Goal: Task Accomplishment & Management: Complete application form

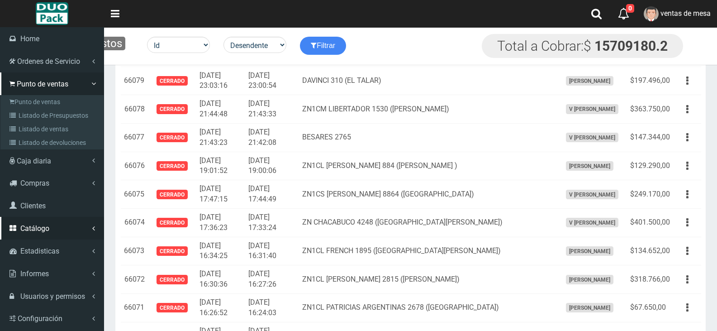
scroll to position [5657, 0]
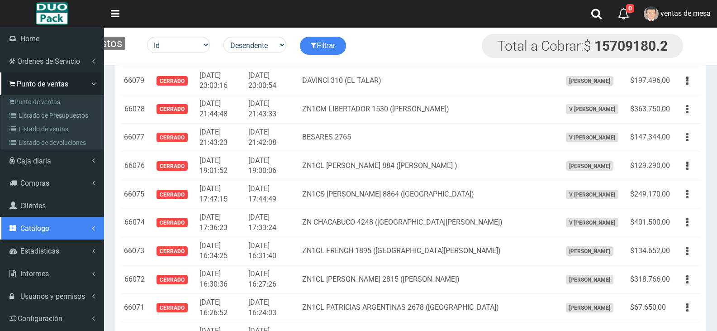
click at [71, 232] on link "Catálogo" at bounding box center [52, 228] width 104 height 23
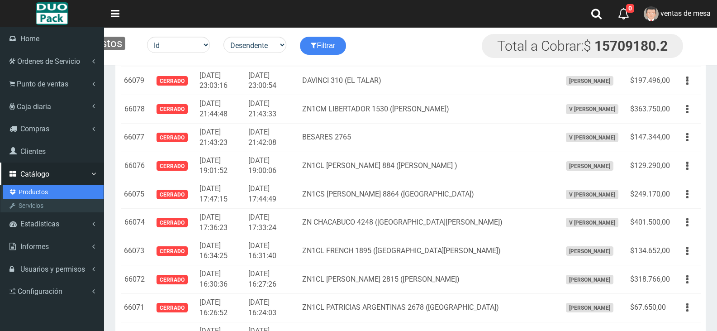
click at [48, 196] on link "Productos" at bounding box center [53, 192] width 101 height 14
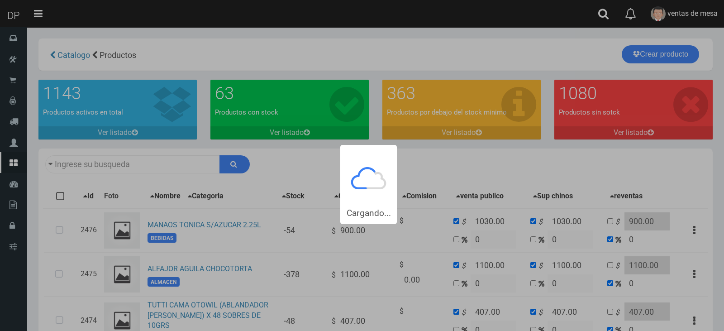
click at [185, 165] on div "Cargando..." at bounding box center [362, 112] width 724 height 224
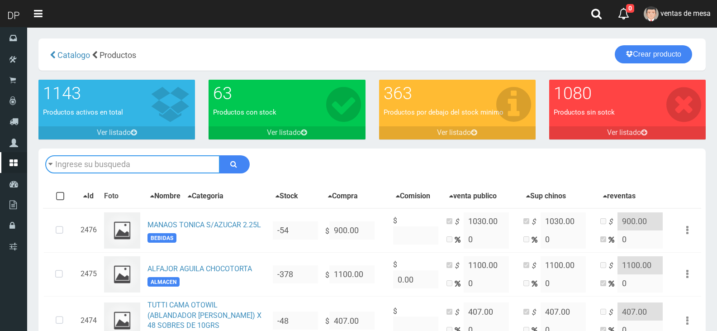
click at [163, 163] on input "text" at bounding box center [132, 164] width 175 height 18
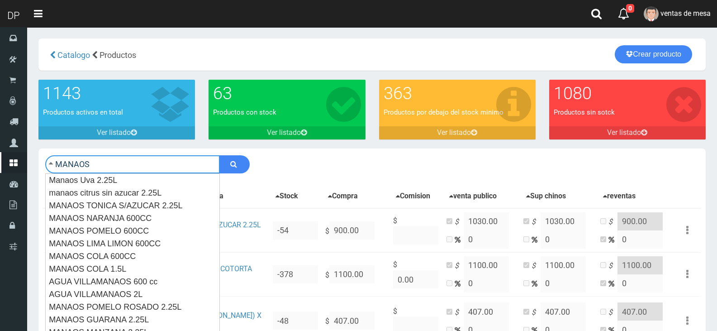
type input "MANAOS"
click at [220, 155] on button "submit" at bounding box center [235, 164] width 30 height 18
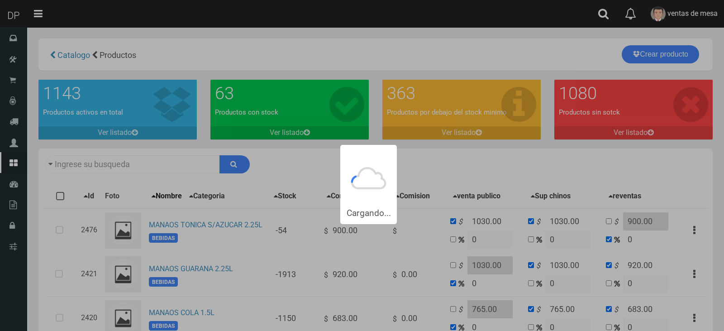
type input "MANAOS"
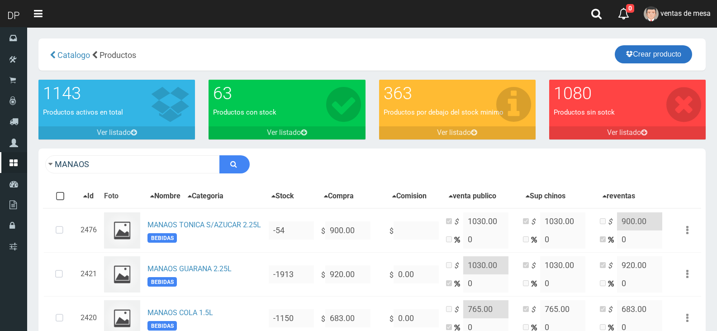
click at [663, 55] on link "Crear producto" at bounding box center [653, 54] width 77 height 18
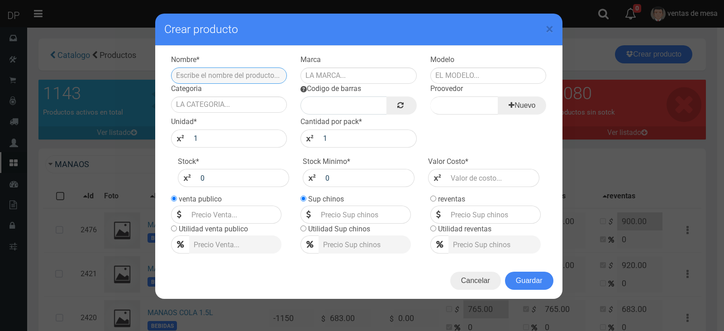
click at [186, 73] on input "text" at bounding box center [229, 75] width 116 height 16
type input "AGUA CON GAS VILLAMANAOS 600 cc"
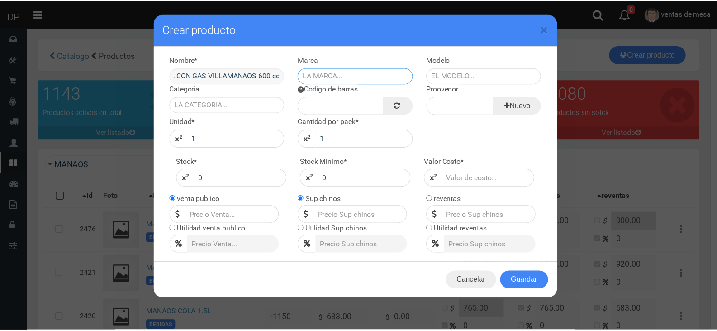
scroll to position [0, 0]
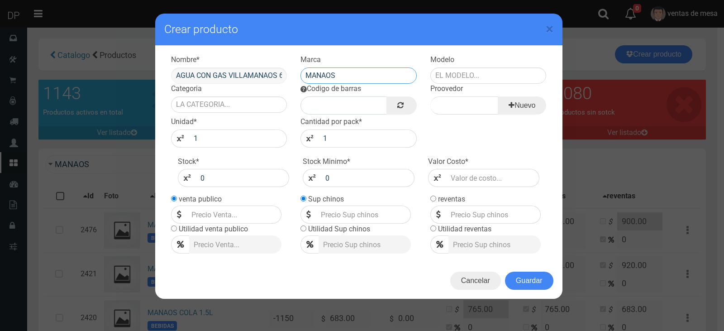
type input "MANAOS"
type input "600CC"
type input "BEBIDAS"
type input "MANAOS"
click at [408, 108] on link at bounding box center [402, 105] width 30 height 18
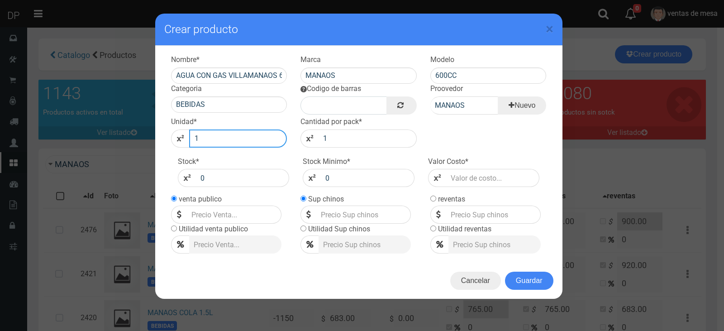
click at [262, 147] on input "1" at bounding box center [238, 138] width 98 height 18
type input "12"
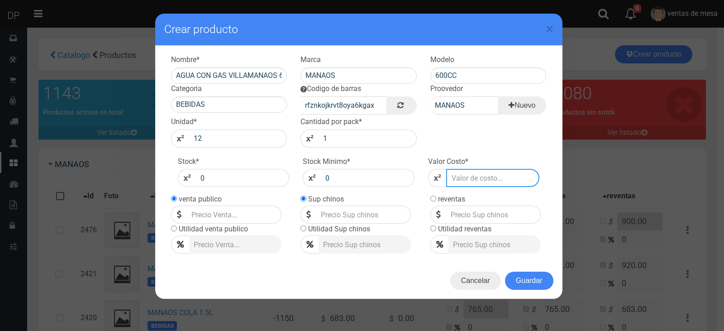
click at [461, 174] on input "number" at bounding box center [493, 178] width 94 height 18
type input "8"
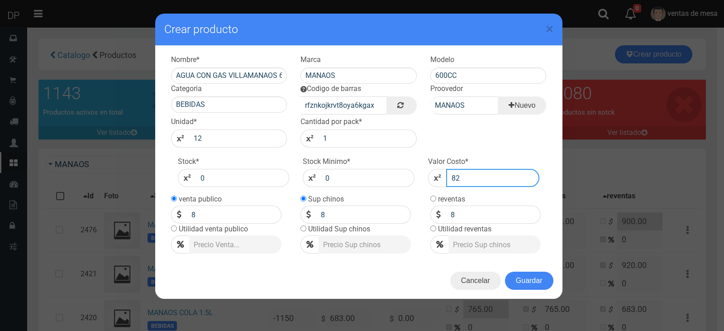
type input "824"
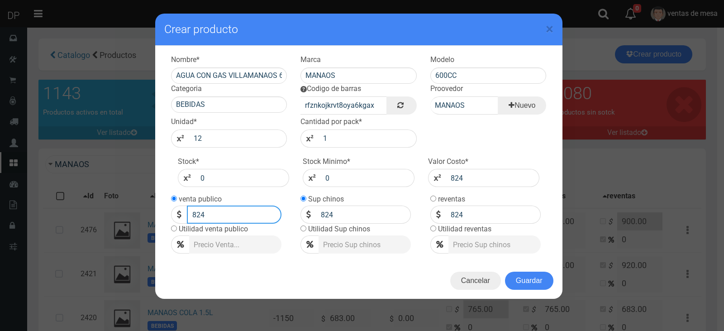
click at [232, 219] on input "824" at bounding box center [234, 214] width 95 height 18
click at [468, 179] on input "824" at bounding box center [493, 178] width 94 height 18
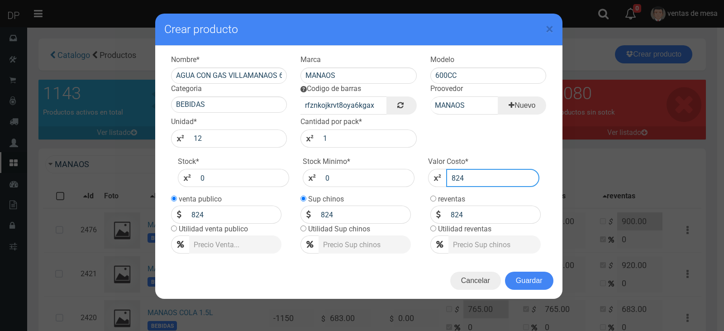
click at [468, 179] on input "824" at bounding box center [493, 178] width 94 height 18
type input "3"
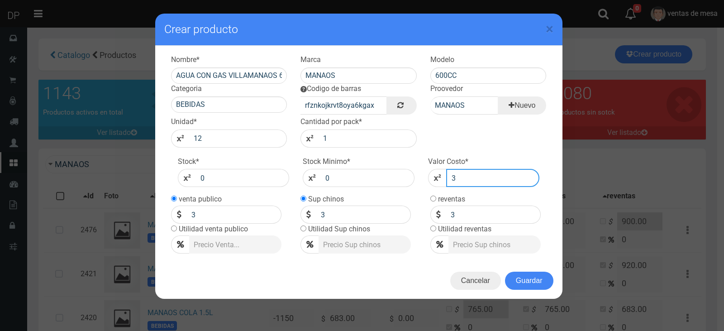
type input "30"
type input "300"
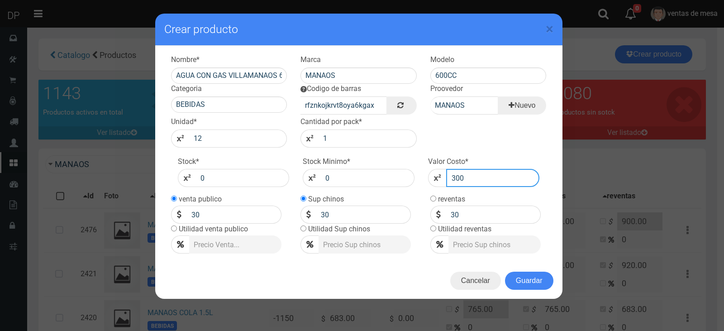
type input "300"
type input "344"
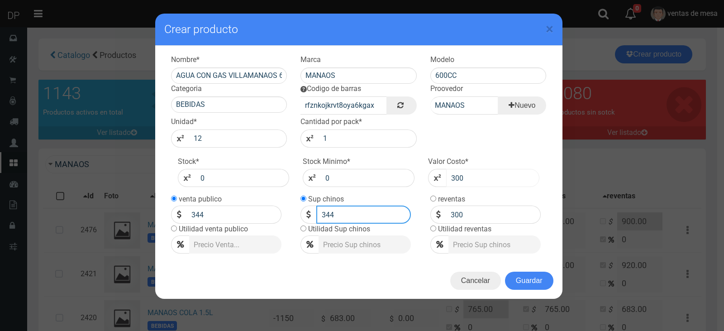
type input "344"
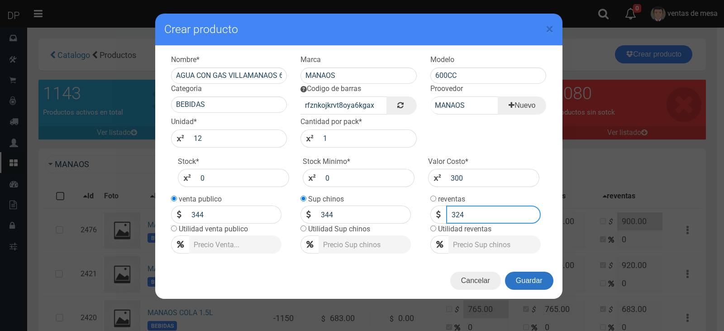
type input "324"
click at [535, 277] on button "Guardar" at bounding box center [529, 281] width 48 height 18
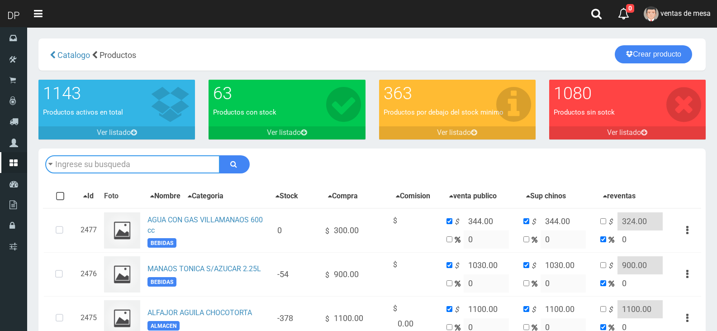
click at [191, 164] on input "text" at bounding box center [132, 164] width 175 height 18
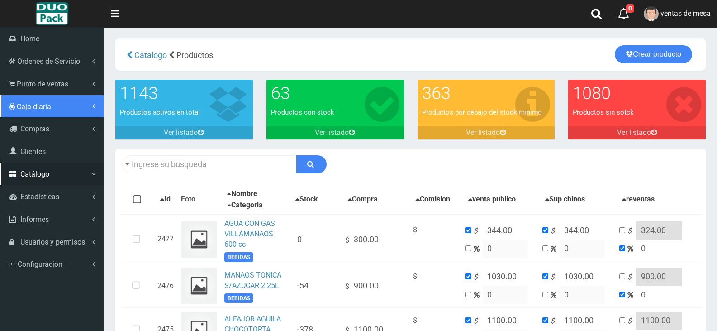
click at [25, 97] on link "Caja diaria" at bounding box center [52, 106] width 104 height 23
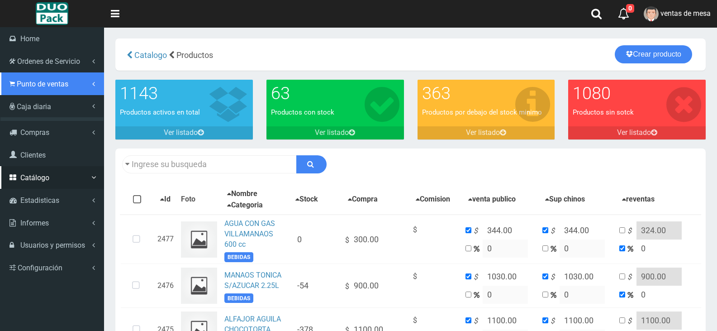
click at [27, 89] on link "Punto de ventas" at bounding box center [52, 83] width 104 height 23
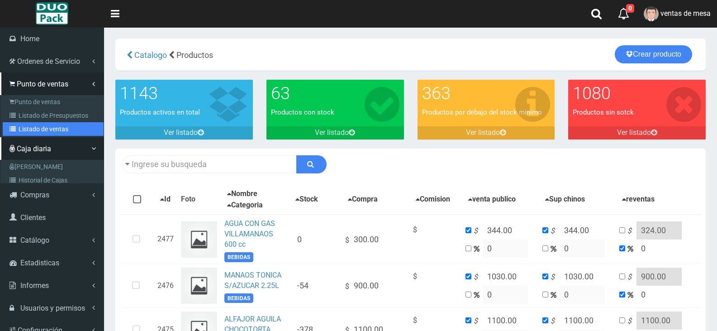
click at [43, 122] on link "Listado de ventas" at bounding box center [53, 129] width 101 height 14
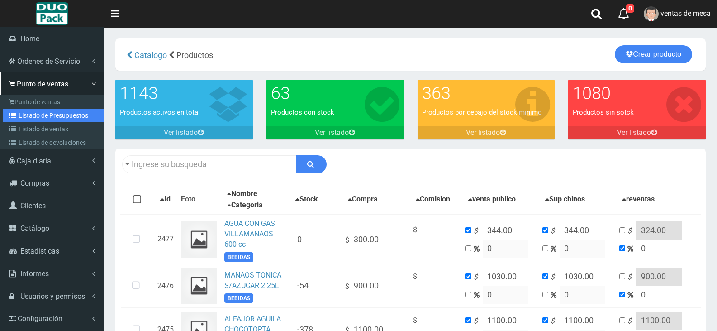
click at [45, 113] on link "Listado de Presupuestos" at bounding box center [53, 116] width 101 height 14
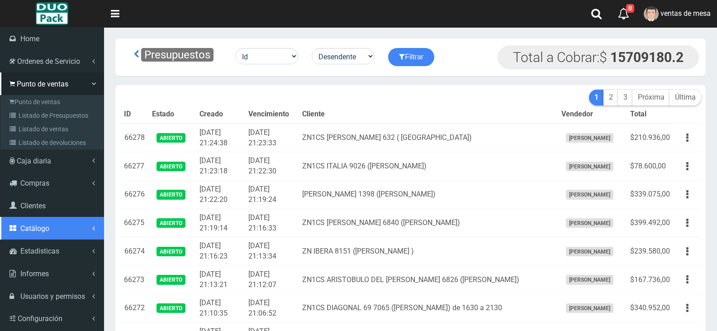
click at [64, 220] on link "Catálogo" at bounding box center [52, 228] width 104 height 23
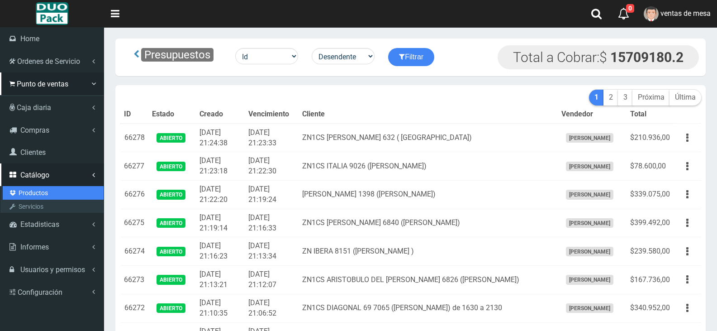
click at [54, 193] on link "Productos" at bounding box center [53, 193] width 101 height 14
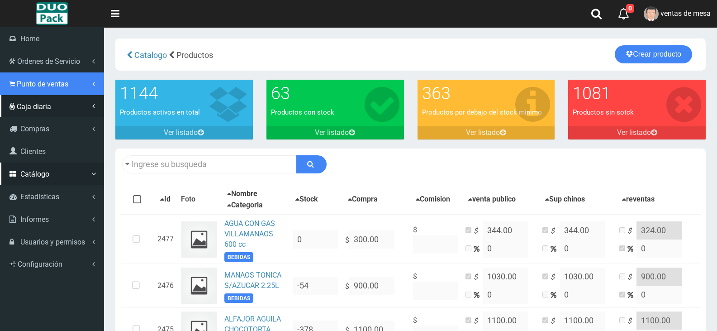
drag, startPoint x: 53, startPoint y: 83, endPoint x: 55, endPoint y: 99, distance: 16.4
click at [53, 83] on span "Punto de ventas" at bounding box center [43, 84] width 52 height 9
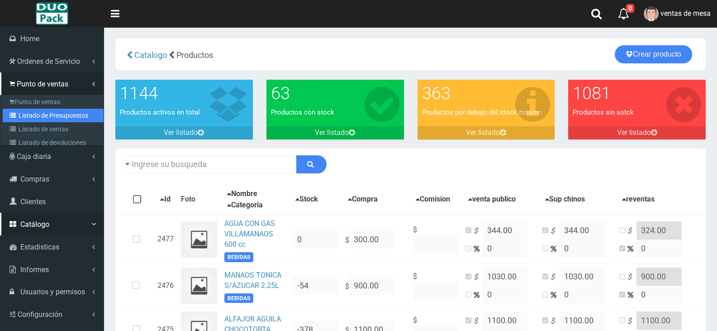
click at [63, 114] on link "Listado de Presupuestos" at bounding box center [53, 116] width 101 height 14
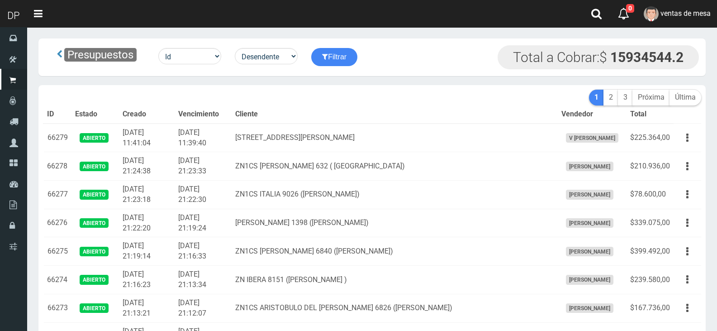
click at [324, 168] on td "ZN1CS MANUEL QUINTANA 632 ( VILLA BOSCH)" at bounding box center [395, 166] width 326 height 29
click at [487, 59] on div "Presupuestos Id Facturado Valor vencimiento vendedor cliente Desendente Ascende…" at bounding box center [372, 57] width 654 height 24
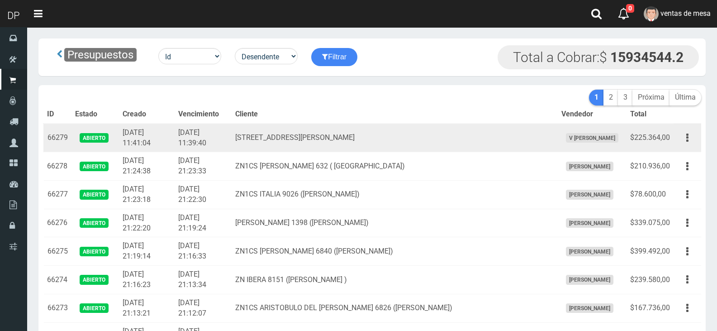
drag, startPoint x: 677, startPoint y: 131, endPoint x: 675, endPoint y: 143, distance: 11.5
click at [677, 131] on td "Editar Imprimir Eliminar" at bounding box center [688, 138] width 28 height 29
click at [682, 138] on button "button" at bounding box center [688, 138] width 20 height 16
click at [685, 175] on link "Imprimir" at bounding box center [662, 180] width 72 height 20
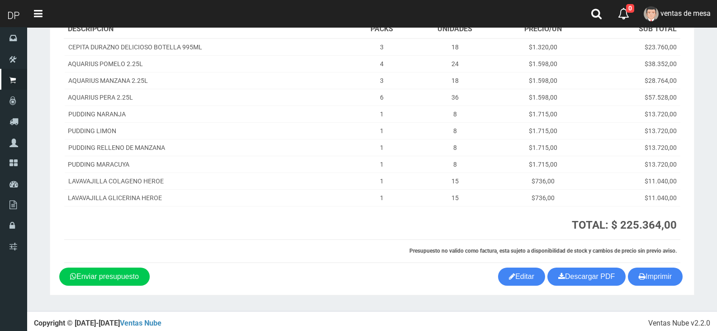
scroll to position [130, 0]
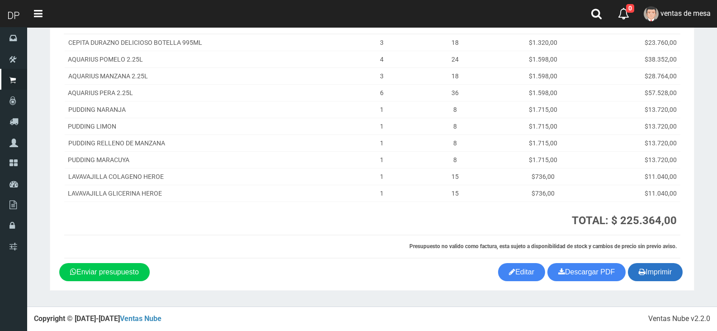
click at [633, 273] on button "Imprimir" at bounding box center [655, 272] width 55 height 18
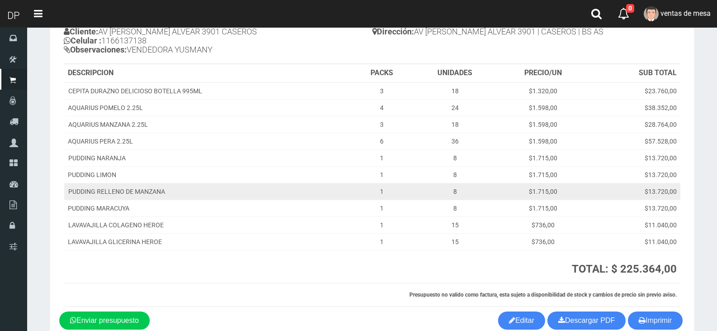
scroll to position [0, 0]
